Goal: Task Accomplishment & Management: Complete application form

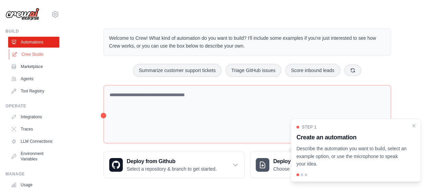
click at [36, 56] on link "Crew Studio" at bounding box center [34, 54] width 51 height 11
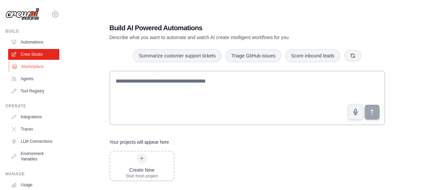
click at [32, 67] on link "Marketplace" at bounding box center [34, 66] width 51 height 11
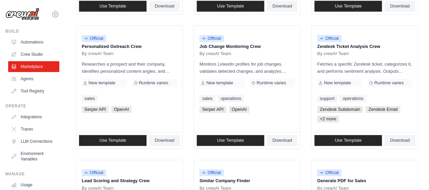
scroll to position [339, 0]
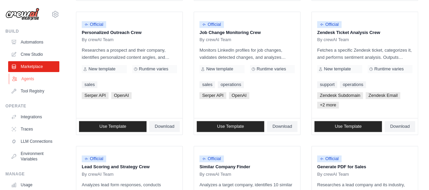
click at [33, 80] on link "Agents" at bounding box center [34, 78] width 51 height 11
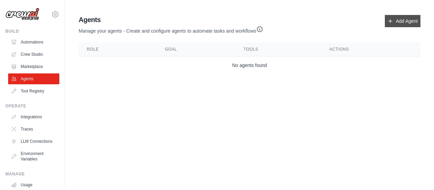
click at [392, 20] on icon at bounding box center [390, 20] width 5 height 5
click at [407, 23] on link "Add Agent" at bounding box center [403, 21] width 36 height 12
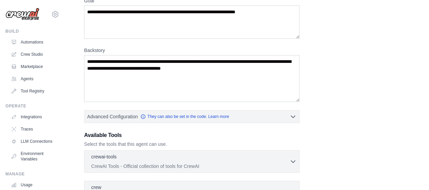
scroll to position [68, 0]
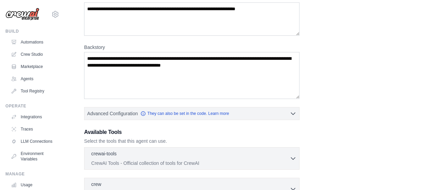
click at [96, 46] on label "Backstory" at bounding box center [191, 47] width 215 height 7
click at [96, 52] on textarea "Backstory" at bounding box center [191, 75] width 215 height 47
click at [96, 46] on label "Backstory" at bounding box center [191, 47] width 215 height 7
click at [96, 52] on textarea "Backstory" at bounding box center [191, 75] width 215 height 47
click at [96, 46] on label "Backstory" at bounding box center [191, 47] width 215 height 7
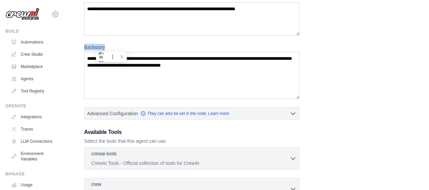
click at [96, 52] on textarea "Backstory" at bounding box center [191, 75] width 215 height 47
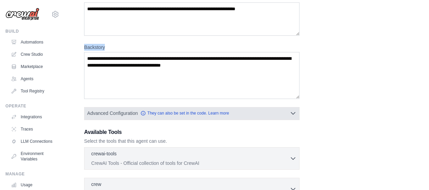
click at [294, 112] on icon "button" at bounding box center [293, 113] width 4 height 2
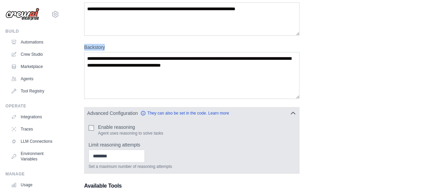
click at [293, 112] on icon "button" at bounding box center [293, 113] width 7 height 7
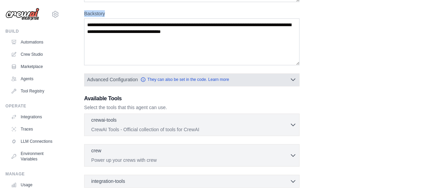
scroll to position [136, 0]
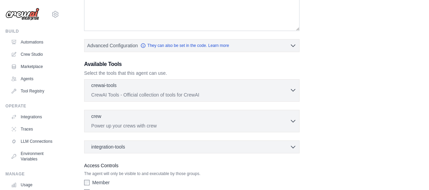
click at [287, 89] on div "crewai-tools 0 selected CrewAI Tools - Official collection of tools for CrewAI" at bounding box center [190, 90] width 199 height 16
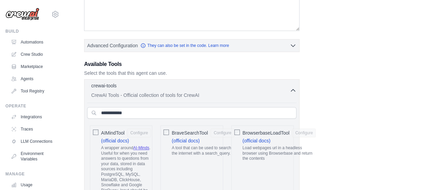
scroll to position [170, 0]
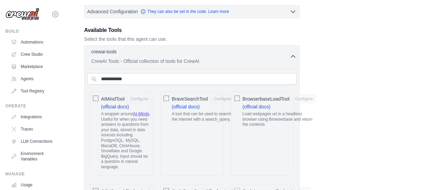
drag, startPoint x: 320, startPoint y: 106, endPoint x: 316, endPoint y: 108, distance: 4.9
drag, startPoint x: 316, startPoint y: 108, endPoint x: 75, endPoint y: 133, distance: 242.5
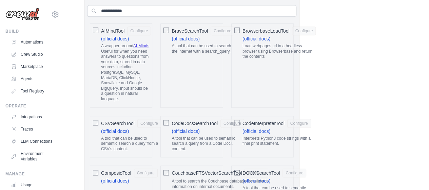
scroll to position [136, 0]
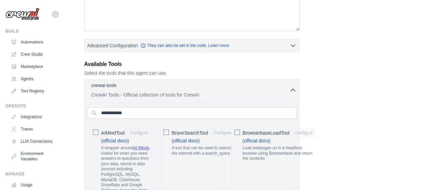
click at [291, 90] on icon "button" at bounding box center [293, 90] width 7 height 7
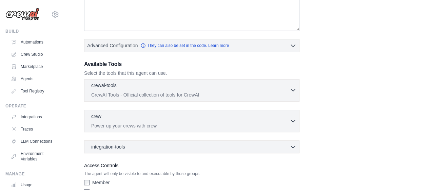
scroll to position [170, 0]
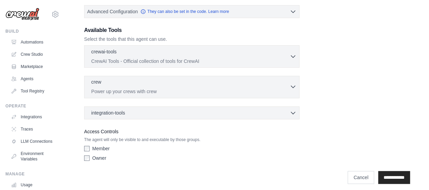
click at [223, 85] on div "crew 0 selected" at bounding box center [190, 82] width 199 height 8
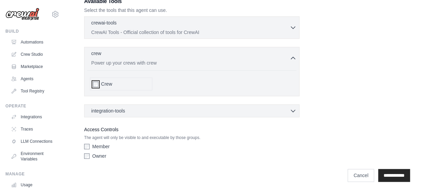
scroll to position [199, 0]
click at [130, 105] on div "integration-tools 0 selected Box Save files to Box Gmail" at bounding box center [191, 110] width 215 height 13
click at [128, 110] on div "integration-tools 0 selected" at bounding box center [193, 110] width 205 height 7
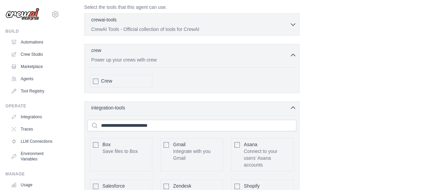
scroll to position [238, 0]
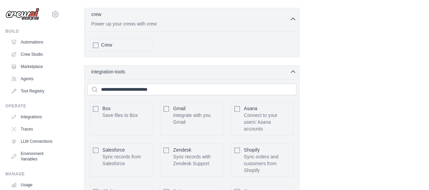
click at [105, 42] on span "Crew" at bounding box center [106, 44] width 11 height 7
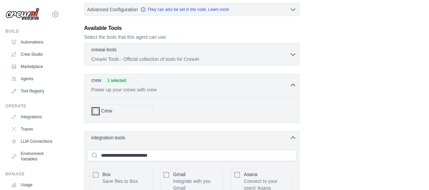
scroll to position [170, 0]
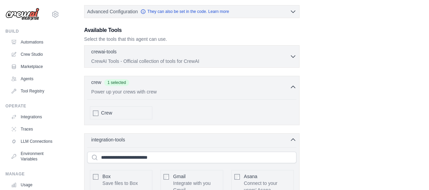
click at [297, 55] on div "crewai-tools 0 selected CrewAI Tools - Official collection of tools for CrewAI …" at bounding box center [191, 56] width 215 height 22
click at [293, 53] on icon "button" at bounding box center [293, 56] width 7 height 7
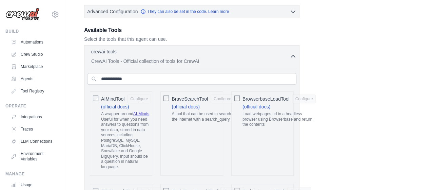
click at [112, 97] on span "AIMindTool" at bounding box center [112, 98] width 23 height 7
click at [170, 99] on div "BraveSearchTool Configure (official docs) A tool that can be used to search the…" at bounding box center [192, 133] width 62 height 84
click at [170, 96] on div "BraveSearchTool Configure (official docs) A tool that can be used to search the…" at bounding box center [192, 133] width 62 height 84
click at [226, 97] on button "Configure" at bounding box center [223, 98] width 24 height 9
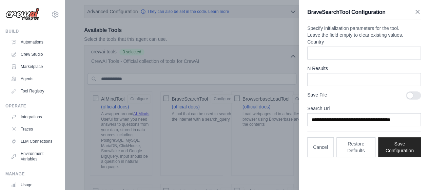
click at [415, 13] on icon "button" at bounding box center [417, 11] width 7 height 7
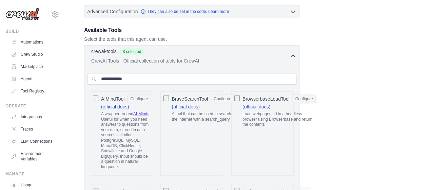
click at [292, 56] on icon "button" at bounding box center [293, 56] width 7 height 7
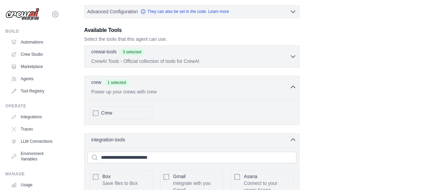
scroll to position [238, 0]
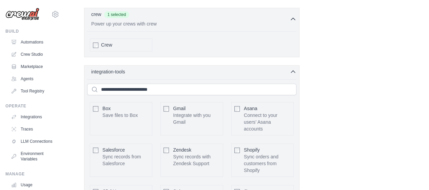
click at [173, 112] on p "Integrate with you Gmail" at bounding box center [196, 119] width 47 height 14
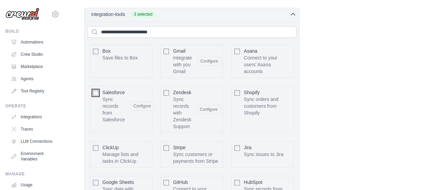
scroll to position [339, 0]
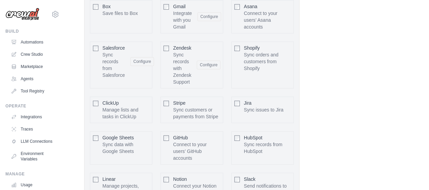
click at [238, 41] on div "Shopify Sync orders and customers from Shopify Configure" at bounding box center [262, 64] width 62 height 47
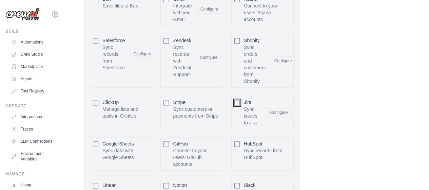
scroll to position [446, 0]
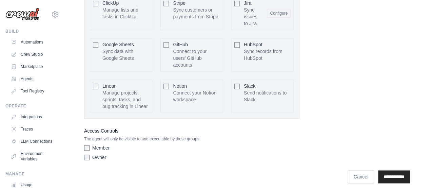
click at [99, 144] on label "Member" at bounding box center [100, 147] width 17 height 7
click at [100, 154] on label "Owner" at bounding box center [99, 157] width 14 height 7
click at [384, 173] on input "**********" at bounding box center [394, 176] width 32 height 13
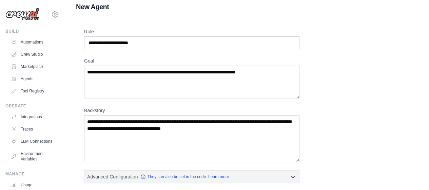
scroll to position [0, 0]
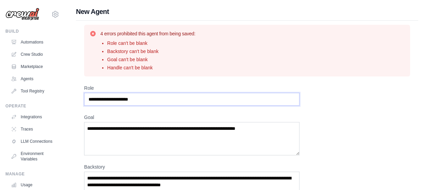
click at [153, 103] on input "Role" at bounding box center [191, 99] width 215 height 13
click at [155, 99] on input "Role" at bounding box center [191, 99] width 215 height 13
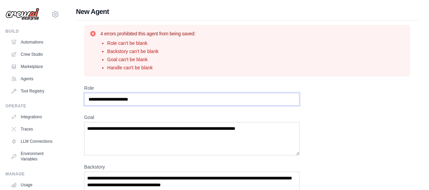
type input "*"
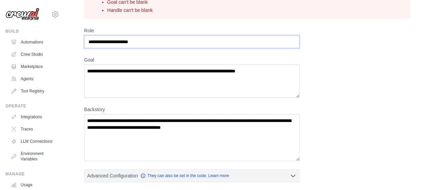
scroll to position [58, 0]
type input "**********"
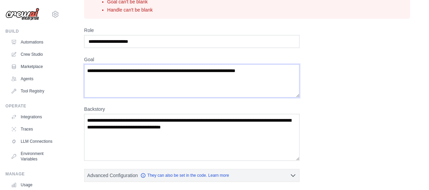
click at [108, 72] on textarea "Goal" at bounding box center [191, 80] width 215 height 33
drag, startPoint x: 88, startPoint y: 69, endPoint x: 250, endPoint y: 75, distance: 162.3
click at [250, 75] on textarea "Goal" at bounding box center [191, 80] width 215 height 33
click at [135, 76] on textarea "Goal" at bounding box center [191, 80] width 215 height 33
click at [138, 68] on textarea "Goal" at bounding box center [191, 80] width 215 height 33
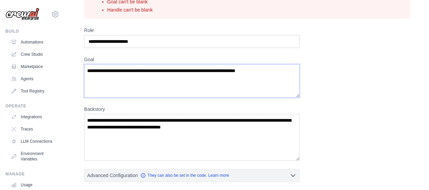
click at [138, 68] on textarea "Goal" at bounding box center [191, 80] width 215 height 33
click at [343, 84] on div "**********" at bounding box center [247, 177] width 326 height 301
click at [130, 69] on textarea "Goal" at bounding box center [191, 80] width 215 height 33
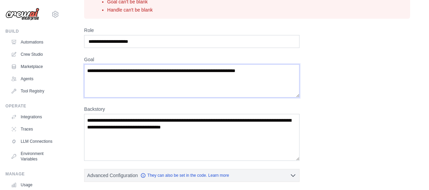
paste textarea "**********"
click at [126, 71] on textarea "**********" at bounding box center [191, 80] width 215 height 33
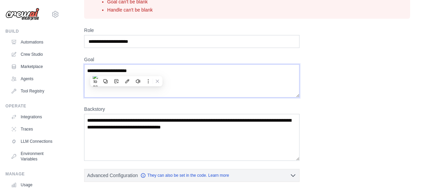
click at [126, 71] on textarea "**********" at bounding box center [191, 80] width 215 height 33
paste textarea "**********"
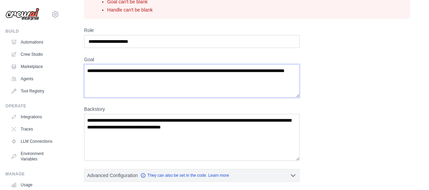
type textarea "**********"
click at [140, 39] on input "**********" at bounding box center [191, 41] width 215 height 13
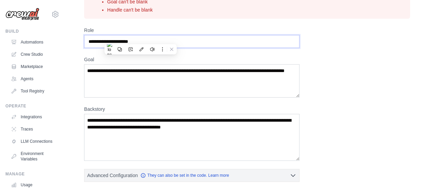
click at [140, 39] on input "**********" at bounding box center [191, 41] width 215 height 13
paste input "text"
type input "**********"
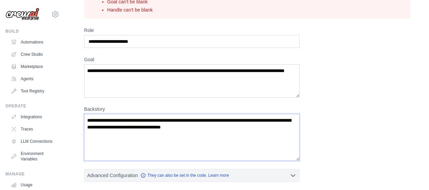
click at [124, 121] on textarea "Backstory" at bounding box center [191, 137] width 215 height 47
paste textarea "**********"
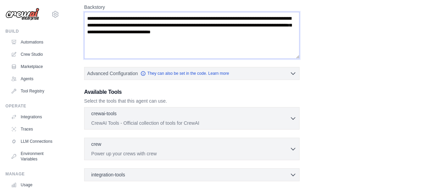
scroll to position [224, 0]
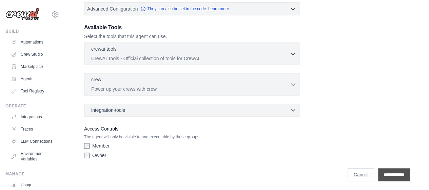
type textarea "**********"
click at [392, 175] on input "**********" at bounding box center [394, 174] width 32 height 13
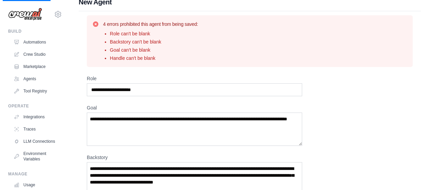
scroll to position [0, 0]
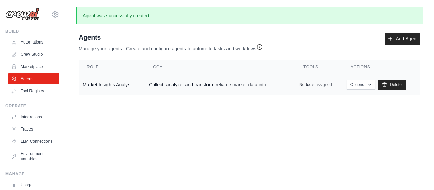
click at [320, 84] on p "No tools assigned" at bounding box center [316, 84] width 32 height 5
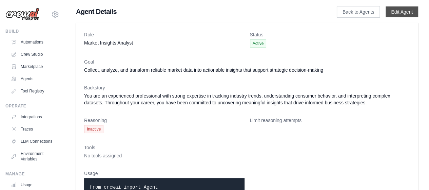
click at [398, 17] on link "Edit Agent" at bounding box center [402, 11] width 33 height 11
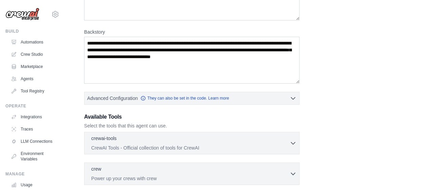
scroll to position [191, 0]
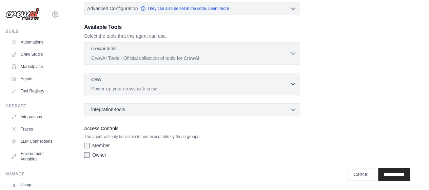
click at [168, 109] on div "integration-tools 0 selected" at bounding box center [193, 109] width 205 height 7
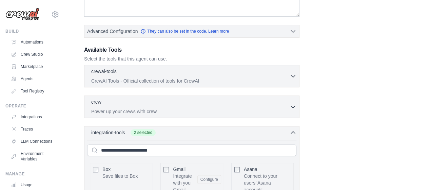
scroll to position [170, 0]
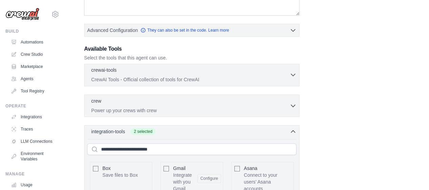
click at [296, 70] on button "crewai-tools 0 selected CrewAI Tools - Official collection of tools for CrewAI" at bounding box center [191, 75] width 209 height 16
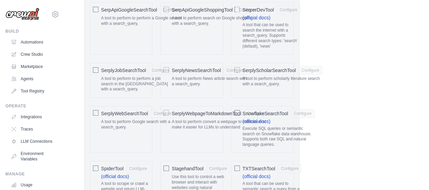
scroll to position [1787, 0]
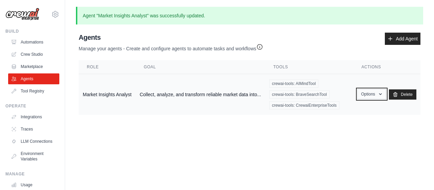
click at [362, 95] on button "Options" at bounding box center [372, 94] width 29 height 10
click at [360, 111] on link "Show" at bounding box center [362, 109] width 49 height 12
